Goal: Find specific page/section: Find specific page/section

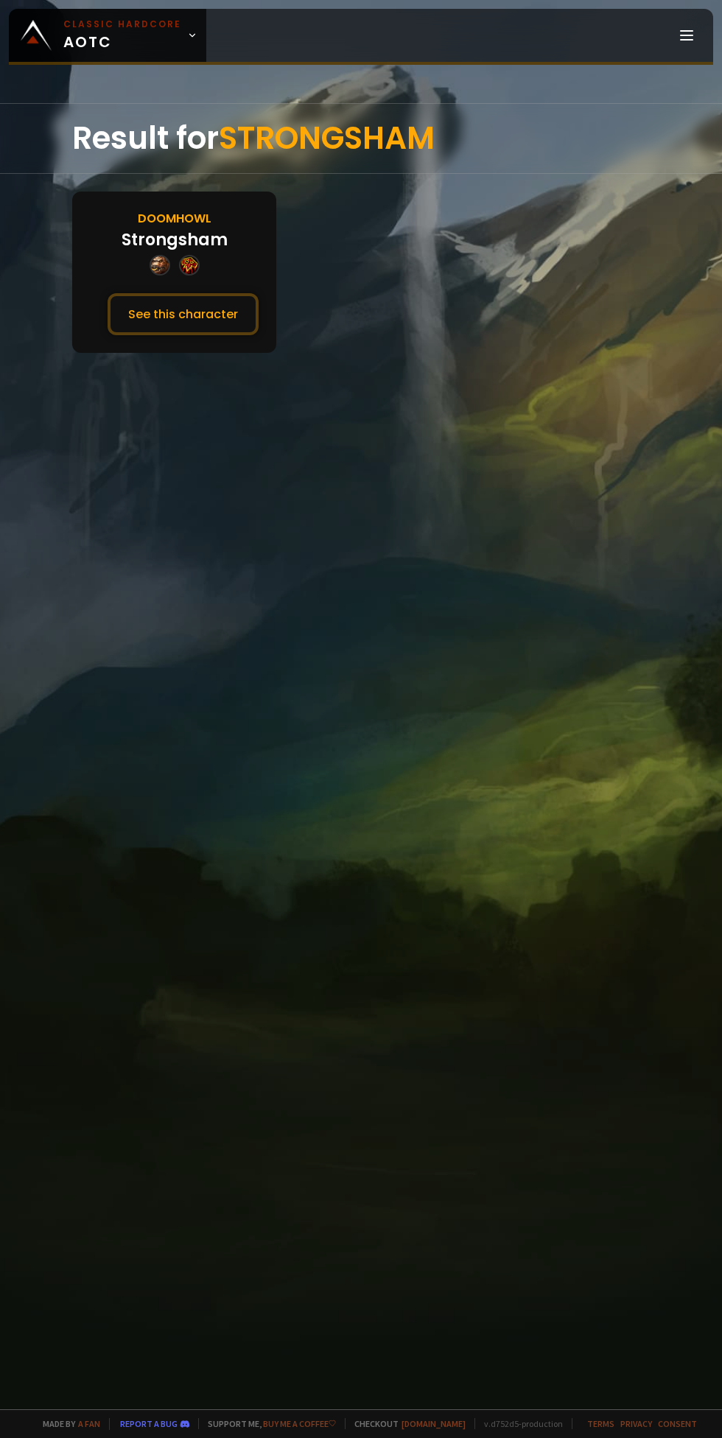
click at [186, 311] on button "See this character" at bounding box center [183, 314] width 151 height 42
click at [186, 305] on button "See this character" at bounding box center [183, 314] width 151 height 42
